Goal: Task Accomplishment & Management: Manage account settings

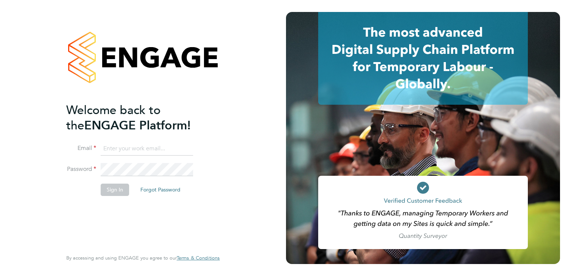
click at [138, 146] on input at bounding box center [147, 148] width 93 height 13
type input "[PERSON_NAME][EMAIL_ADDRESS][DOMAIN_NAME]"
click at [119, 188] on button "Sign In" at bounding box center [115, 190] width 28 height 12
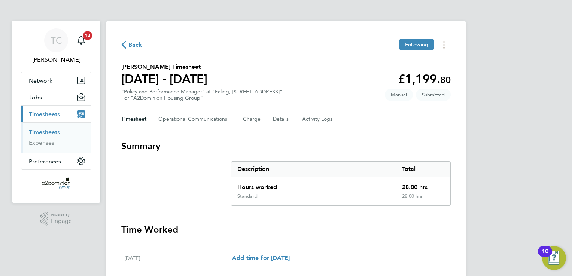
click at [355, 253] on div "Mon 25 Aug Add time for Mon 25 Aug Add time for Mon 25 Aug" at bounding box center [286, 258] width 324 height 27
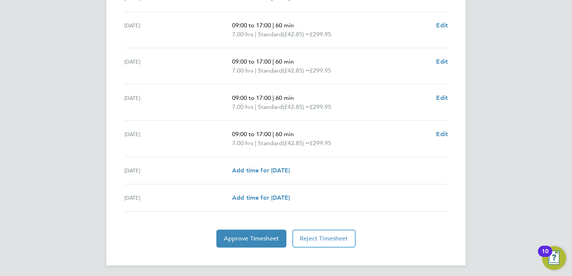
scroll to position [261, 0]
click at [262, 241] on span "Approve Timesheet" at bounding box center [251, 238] width 55 height 7
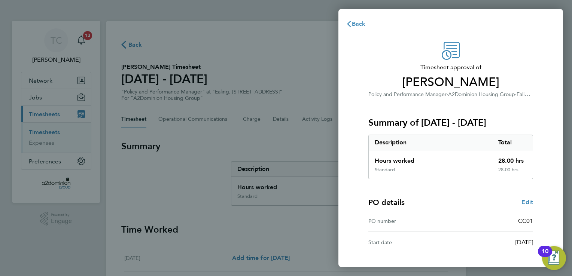
click at [461, 199] on div "PO details Edit" at bounding box center [451, 202] width 165 height 10
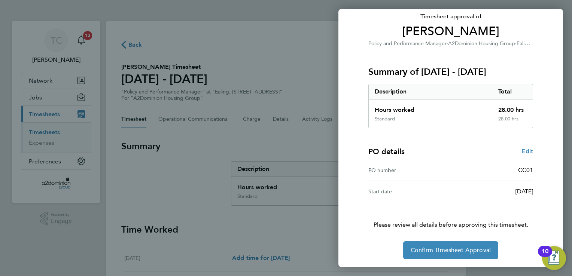
scroll to position [51, 0]
click at [456, 247] on span "Confirm Timesheet Approval" at bounding box center [451, 250] width 80 height 7
